Goal: Task Accomplishment & Management: Manage account settings

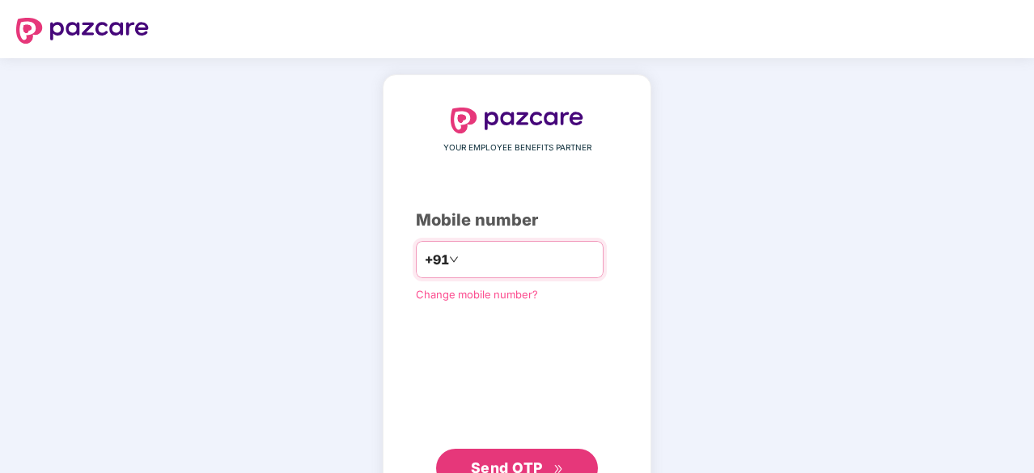
scroll to position [61, 0]
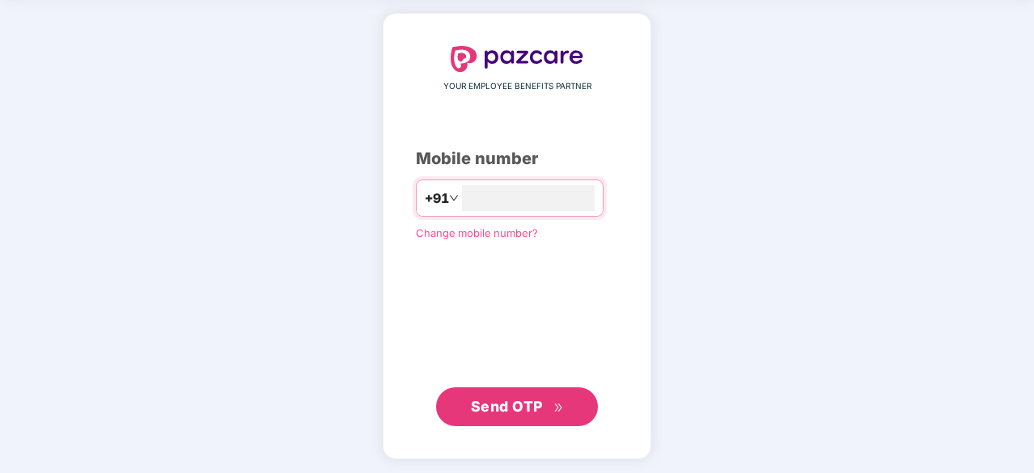
type input "**********"
click at [531, 391] on button "Send OTP" at bounding box center [517, 407] width 162 height 39
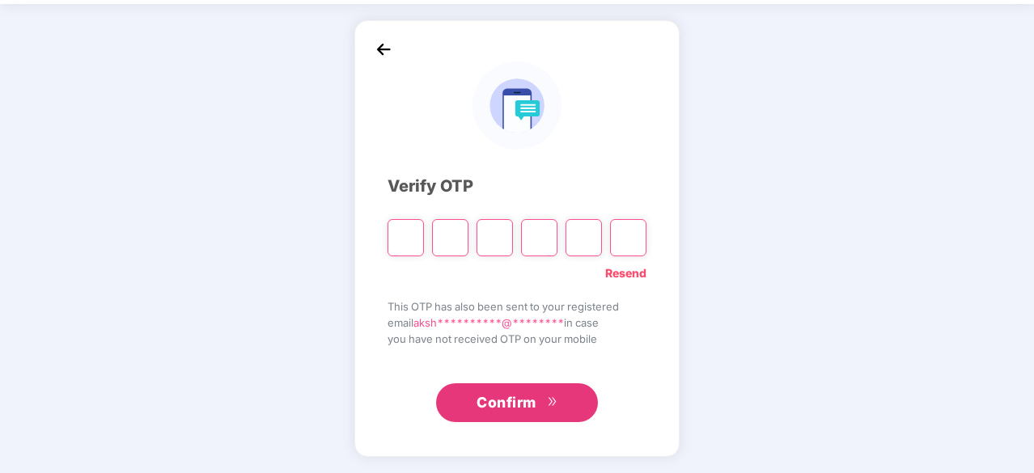
scroll to position [53, 0]
type input "*"
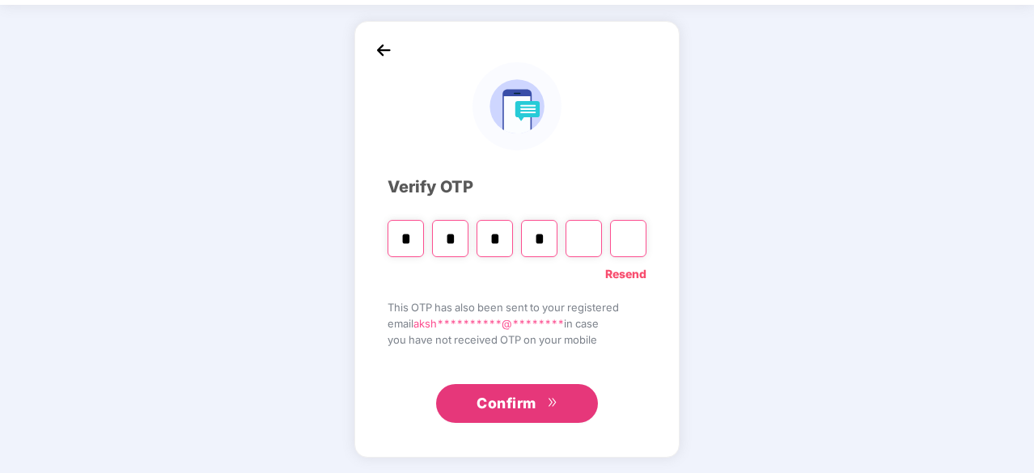
type input "*"
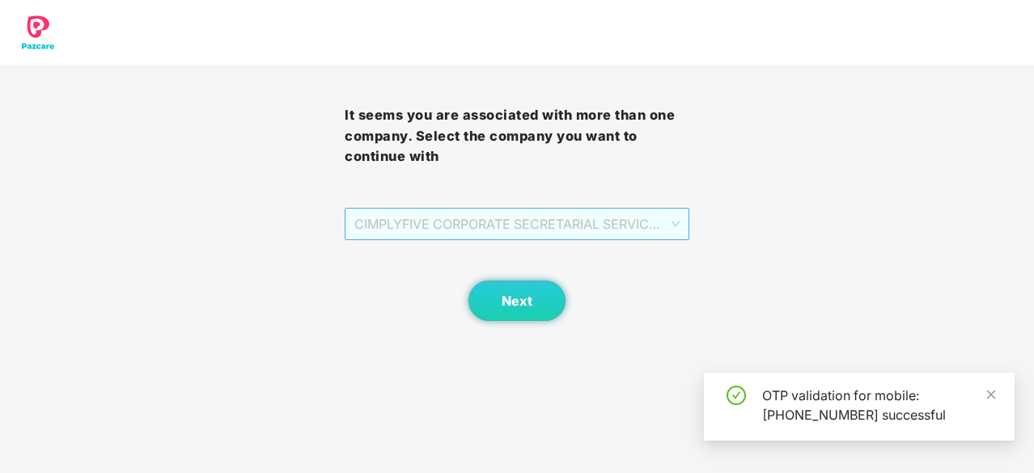
click at [459, 220] on span "CIMPLYFIVE CORPORATE SECRETARIAL SERVICES PRIVATE - DUMMY - ADMIN" at bounding box center [516, 224] width 325 height 31
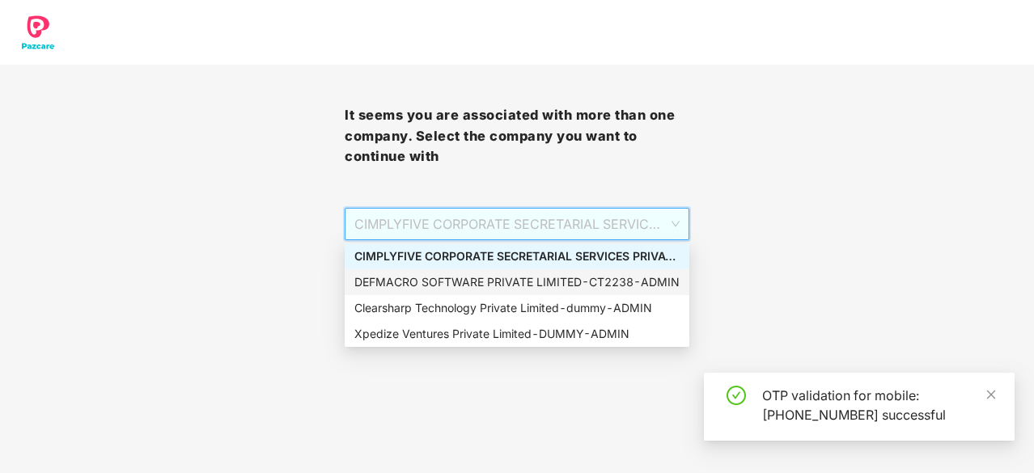
click at [421, 286] on div "DEFMACRO SOFTWARE PRIVATE LIMITED - CT2238 - ADMIN" at bounding box center [516, 282] width 325 height 18
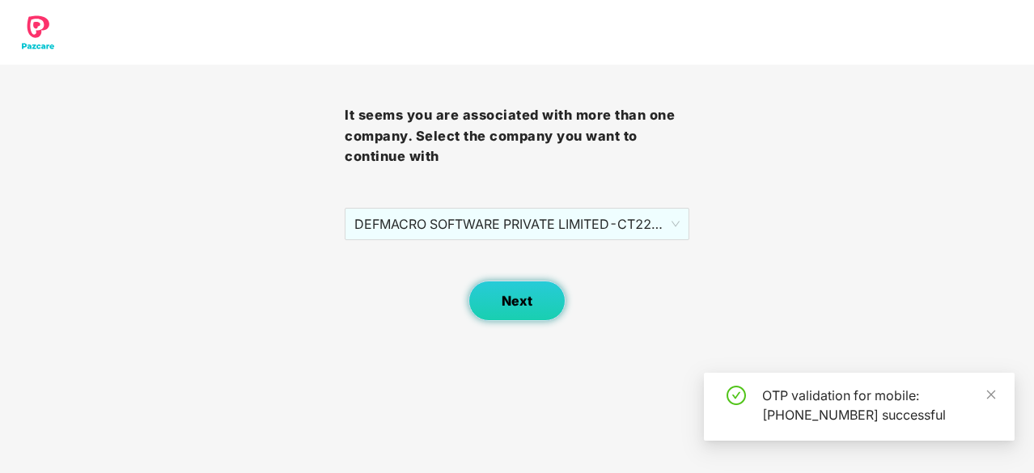
click at [530, 311] on button "Next" at bounding box center [516, 301] width 97 height 40
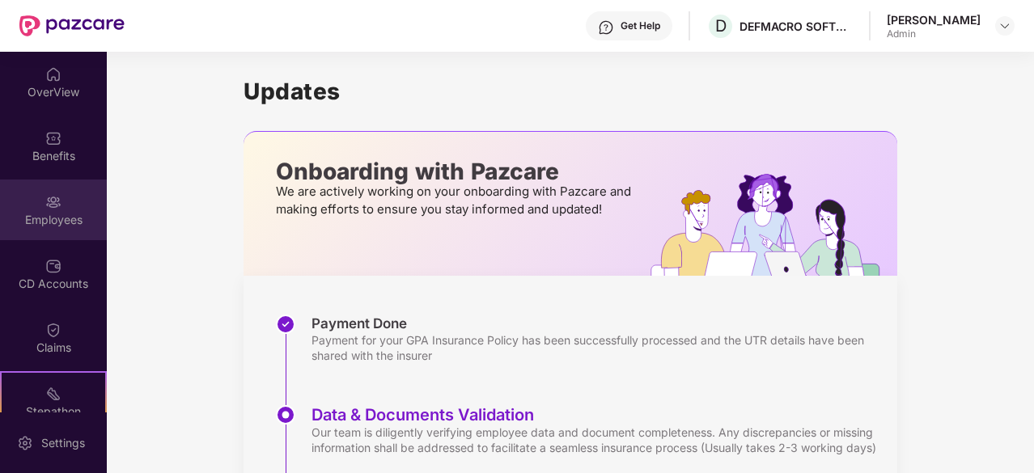
click at [66, 206] on div "Employees" at bounding box center [53, 210] width 107 height 61
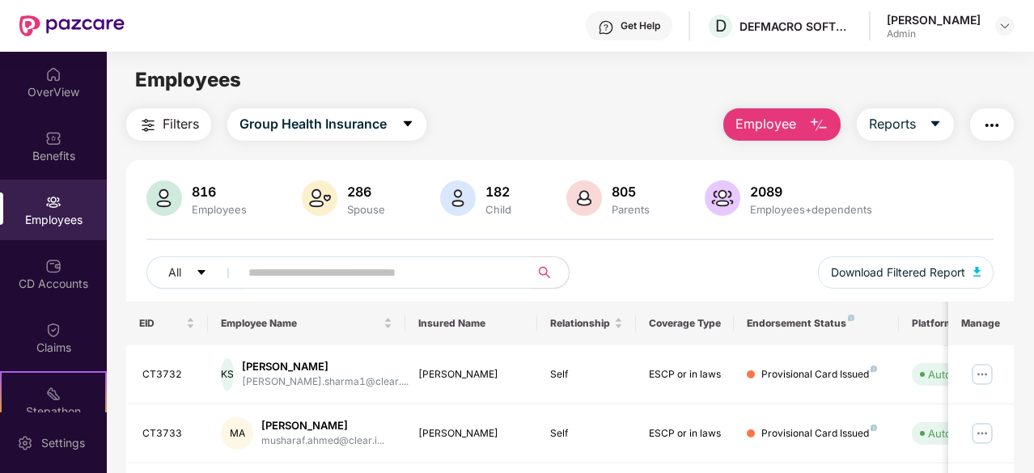
click at [301, 267] on input "text" at bounding box center [378, 272] width 260 height 24
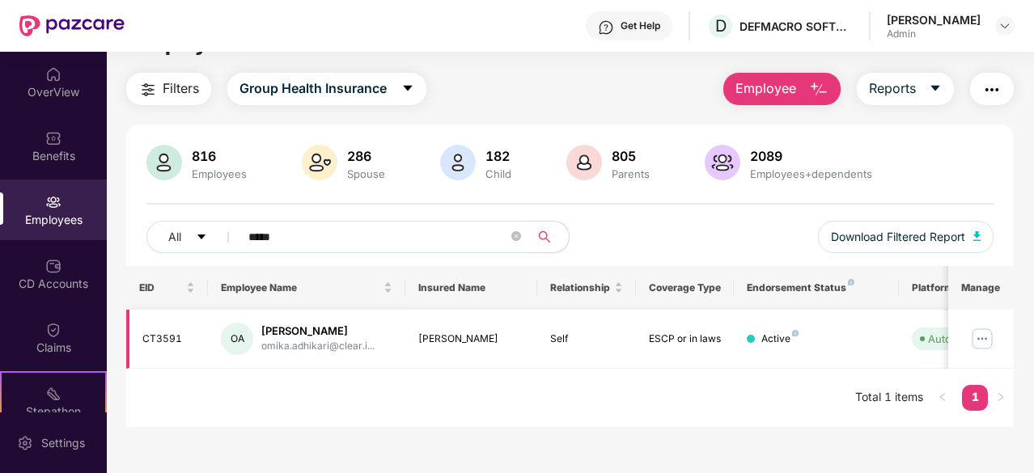
scroll to position [0, 162]
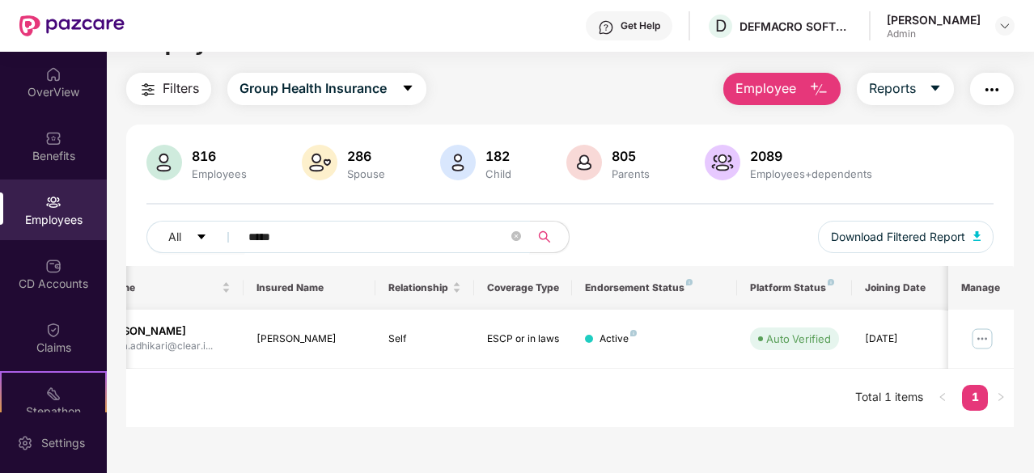
type input "*****"
click at [985, 338] on img at bounding box center [982, 339] width 26 height 26
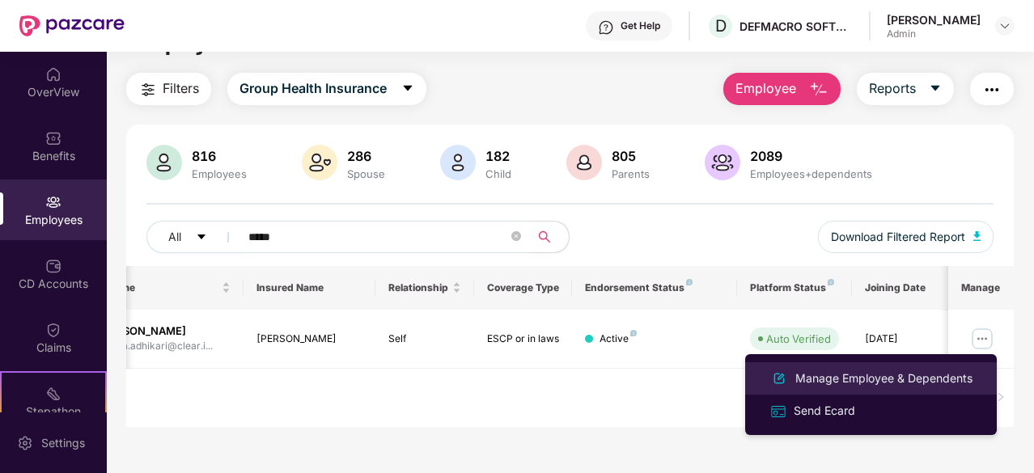
click at [877, 383] on div "Manage Employee & Dependents" at bounding box center [884, 379] width 184 height 18
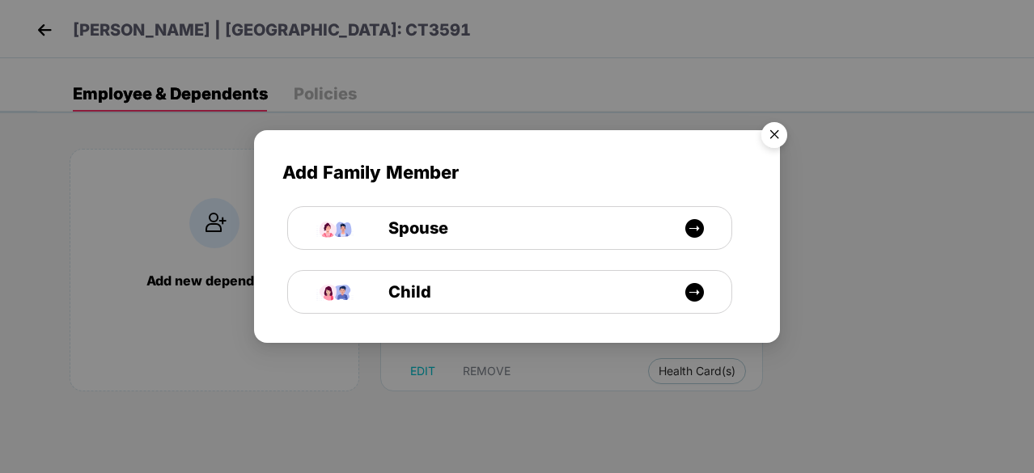
click at [770, 142] on img "Close" at bounding box center [773, 137] width 45 height 45
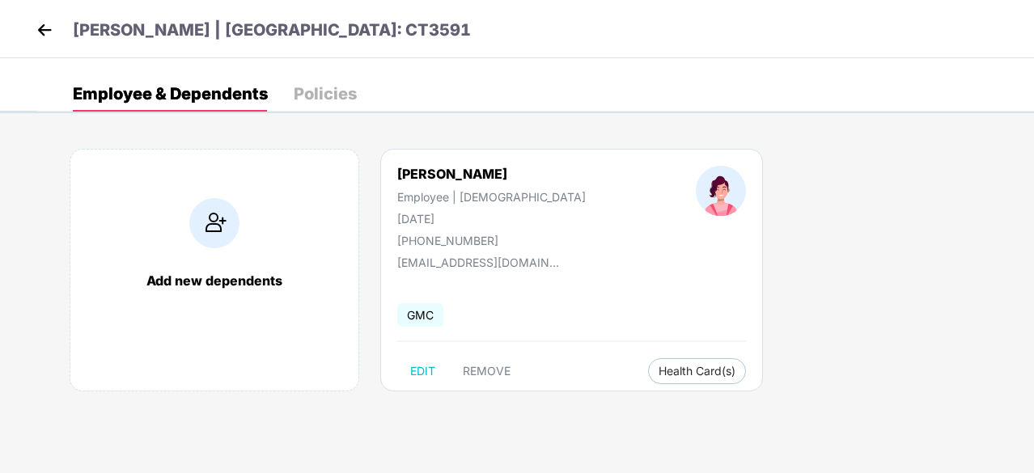
click at [43, 28] on img at bounding box center [44, 30] width 24 height 24
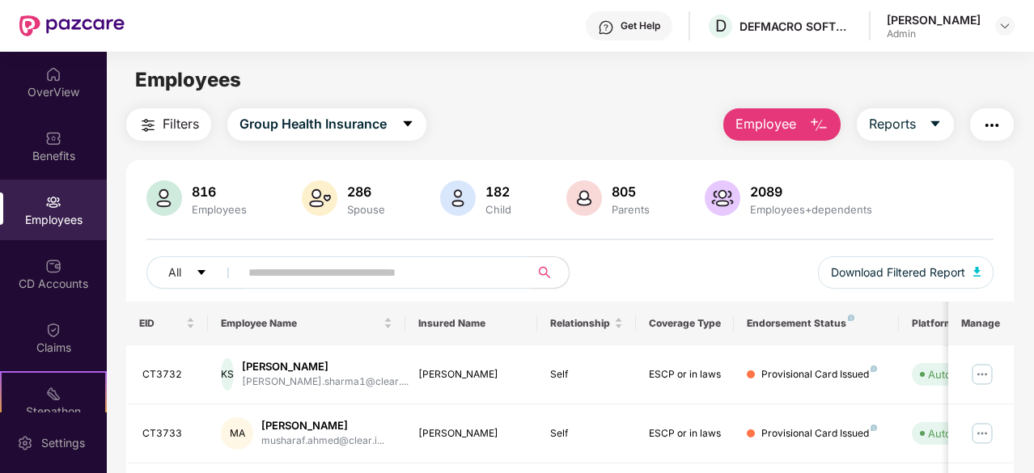
click at [306, 274] on input "text" at bounding box center [378, 272] width 260 height 24
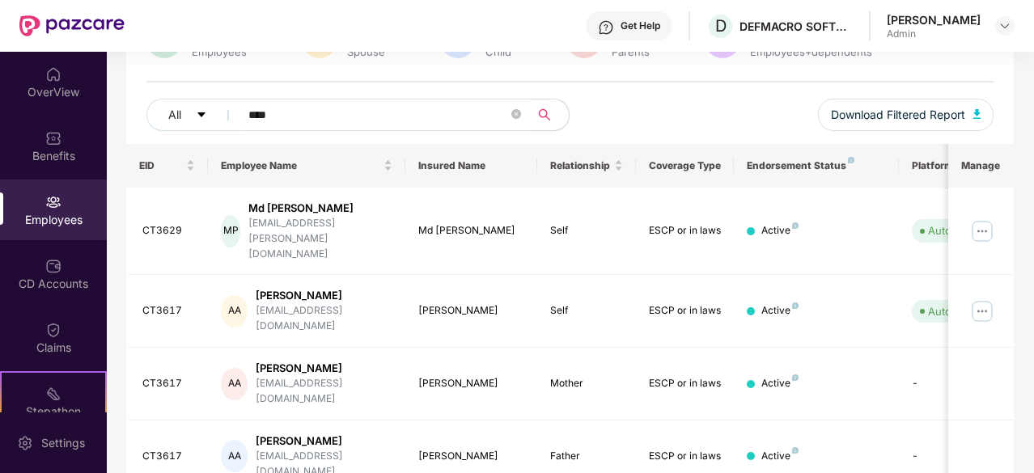
scroll to position [160, 0]
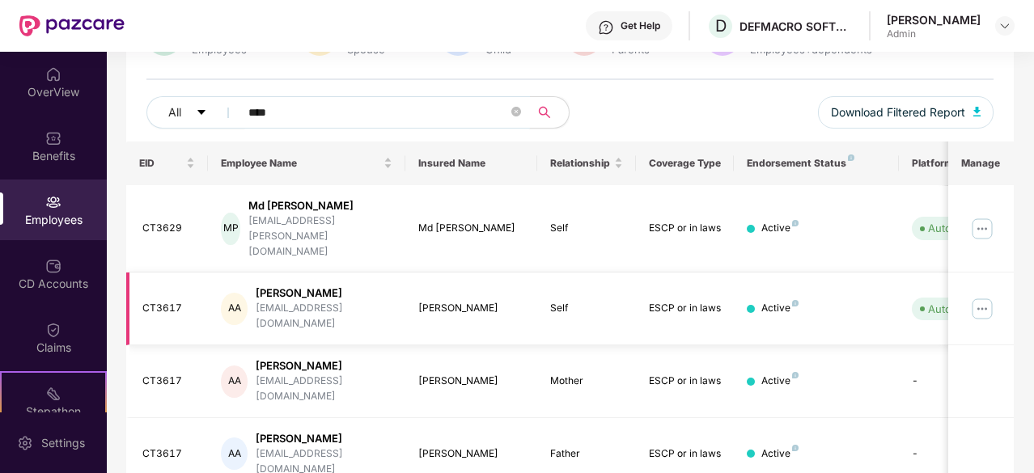
type input "****"
click at [992, 296] on img at bounding box center [982, 309] width 26 height 26
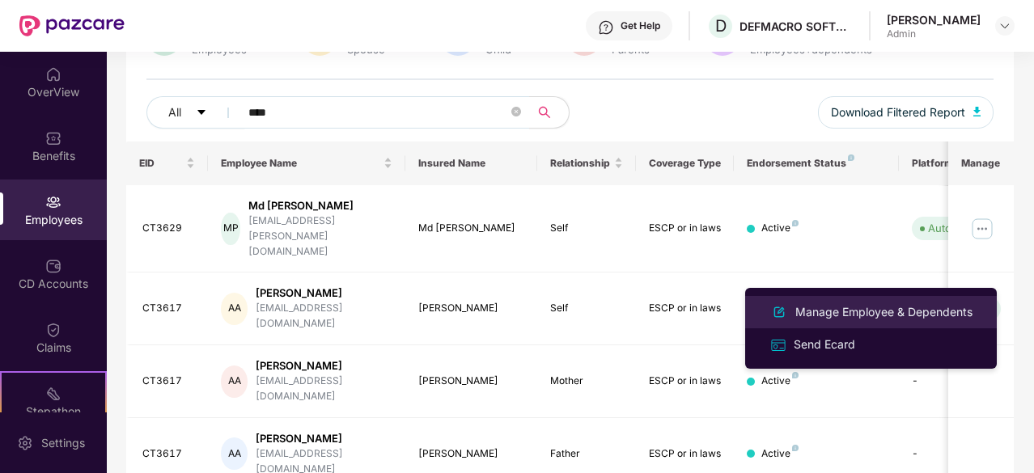
click at [834, 316] on div "Manage Employee & Dependents" at bounding box center [884, 312] width 184 height 18
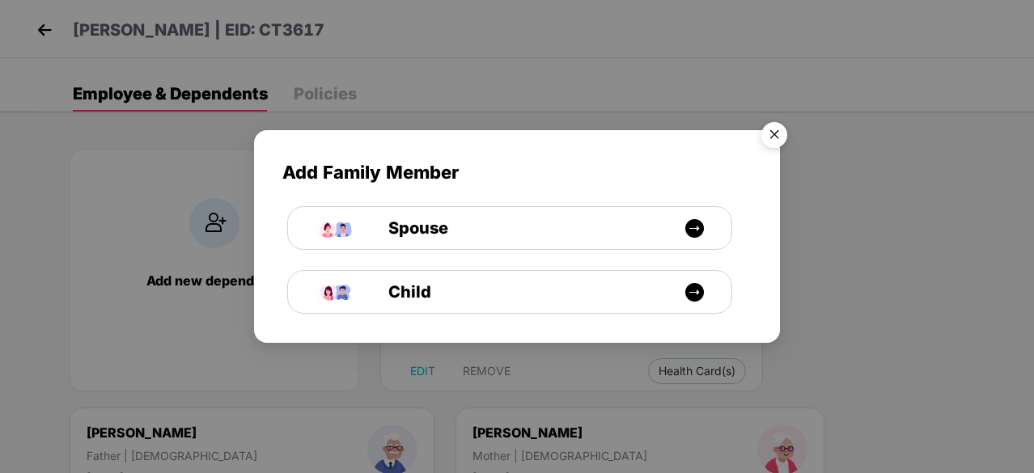
click at [772, 136] on img "Close" at bounding box center [773, 137] width 45 height 45
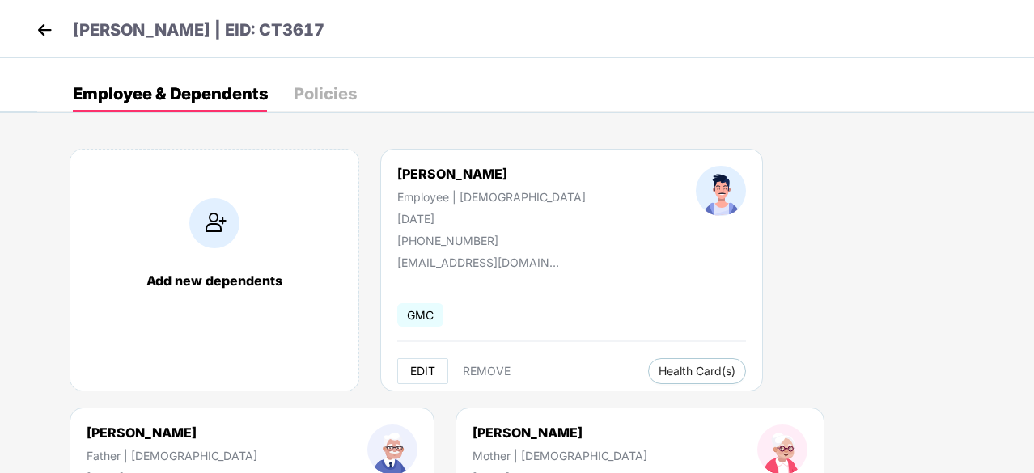
click at [425, 369] on span "EDIT" at bounding box center [422, 371] width 25 height 13
select select "****"
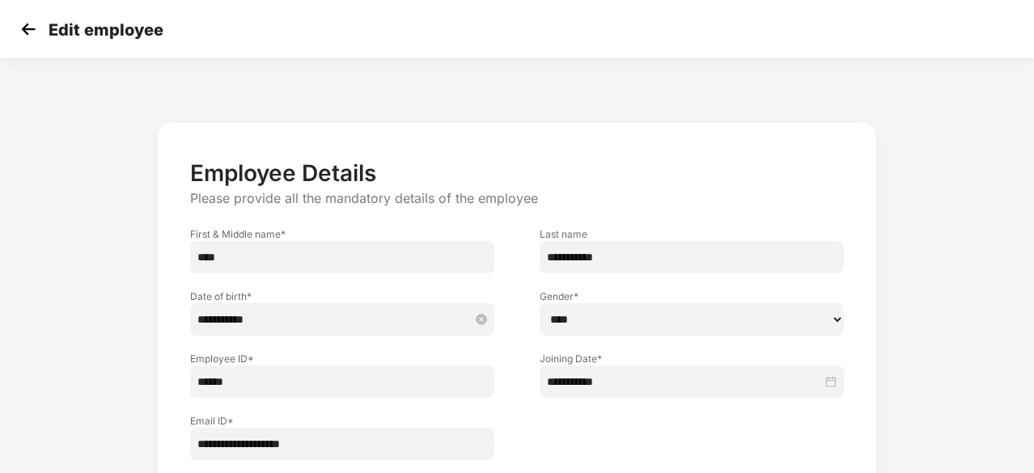
click at [251, 311] on input "**********" at bounding box center [333, 320] width 273 height 18
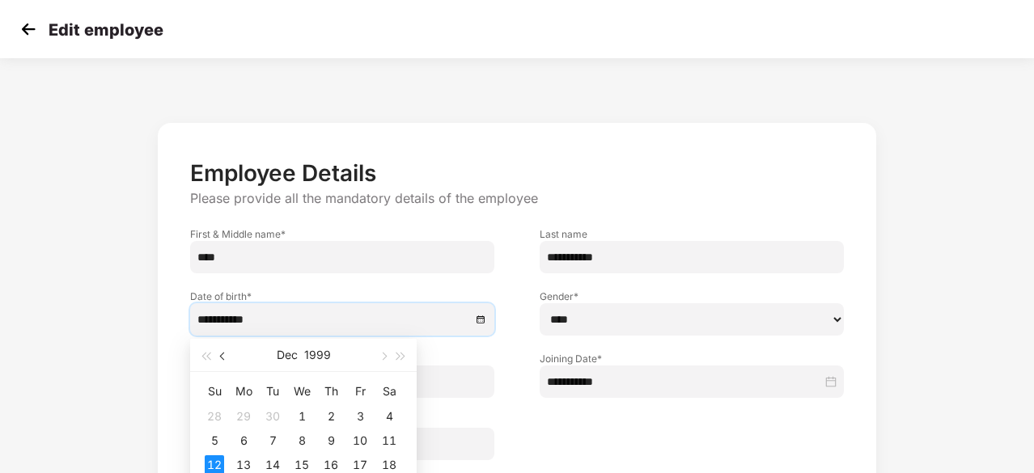
click at [222, 360] on button "button" at bounding box center [223, 355] width 18 height 32
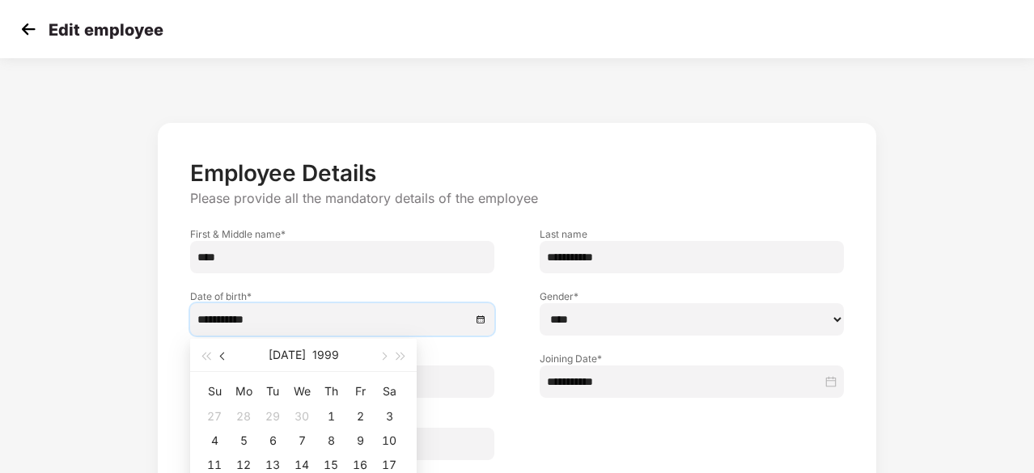
click at [222, 360] on button "button" at bounding box center [223, 355] width 18 height 32
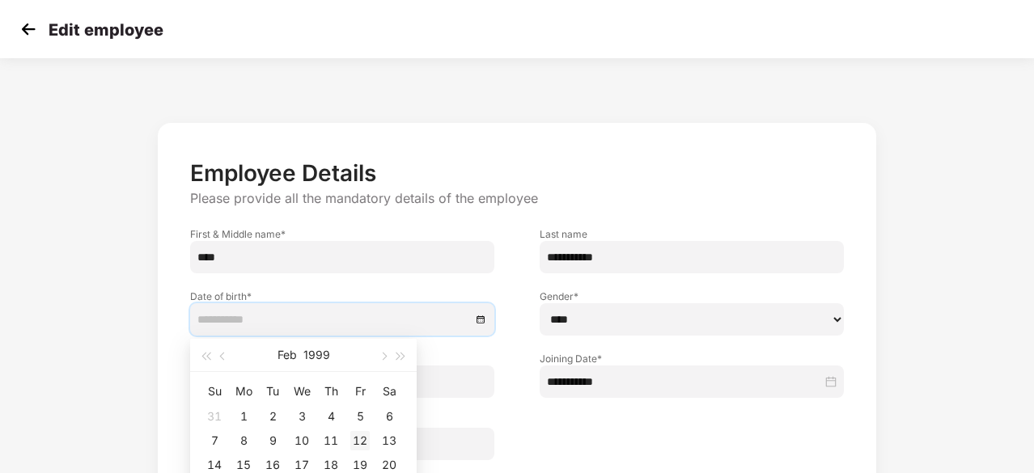
type input "**********"
click at [360, 438] on div "12" at bounding box center [359, 440] width 19 height 19
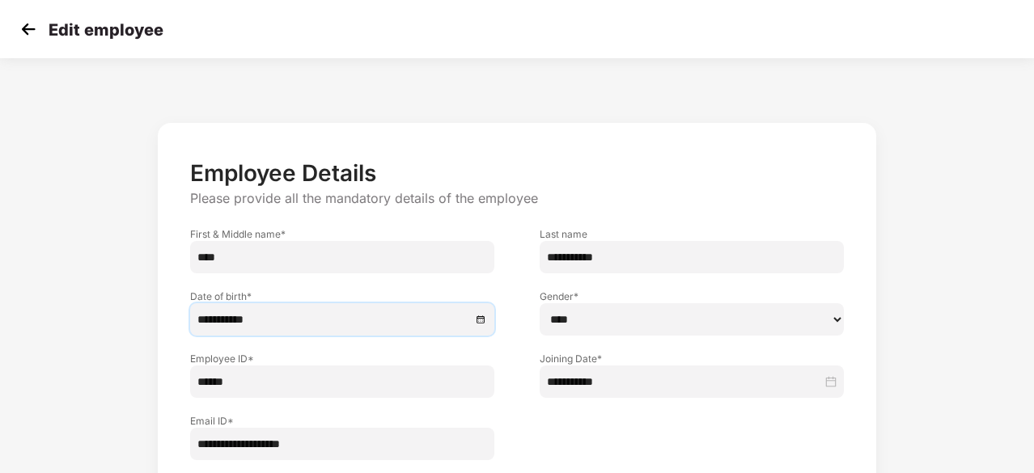
scroll to position [115, 0]
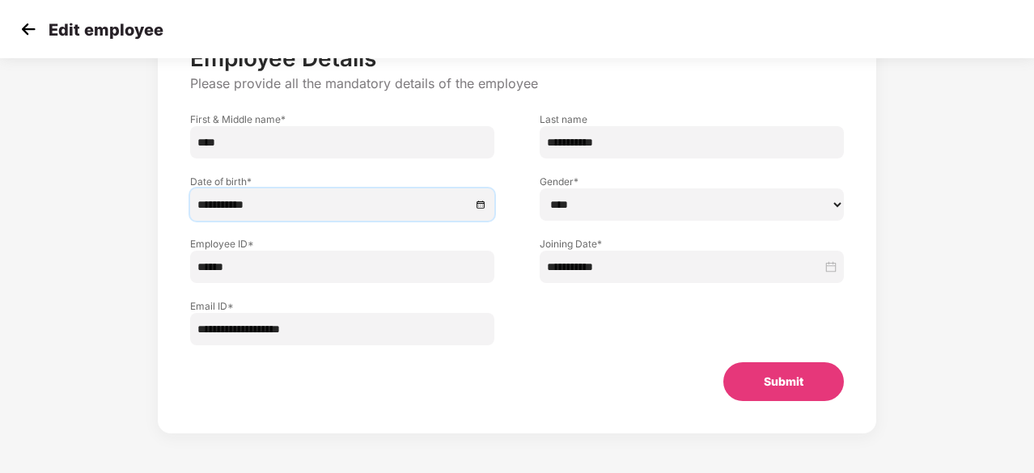
click at [803, 375] on button "Submit" at bounding box center [783, 381] width 121 height 39
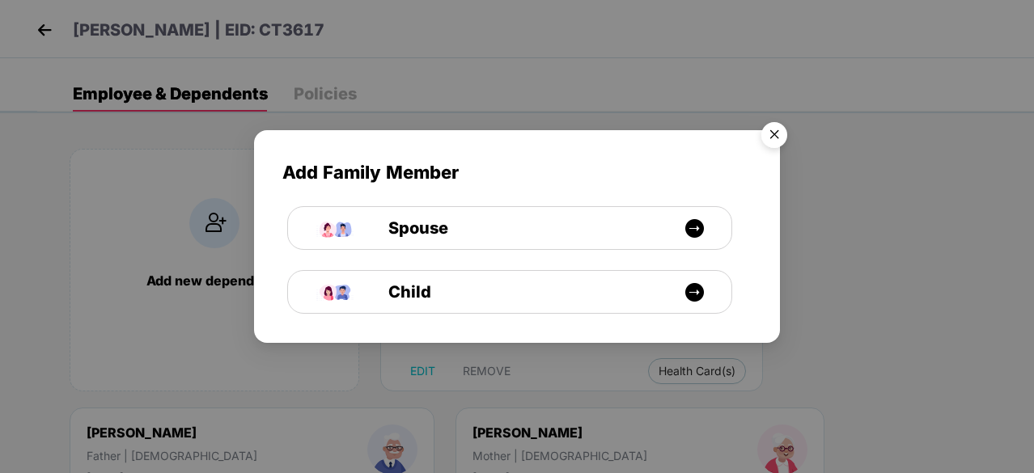
click at [772, 135] on img "Close" at bounding box center [773, 137] width 45 height 45
